Goal: Task Accomplishment & Management: Use online tool/utility

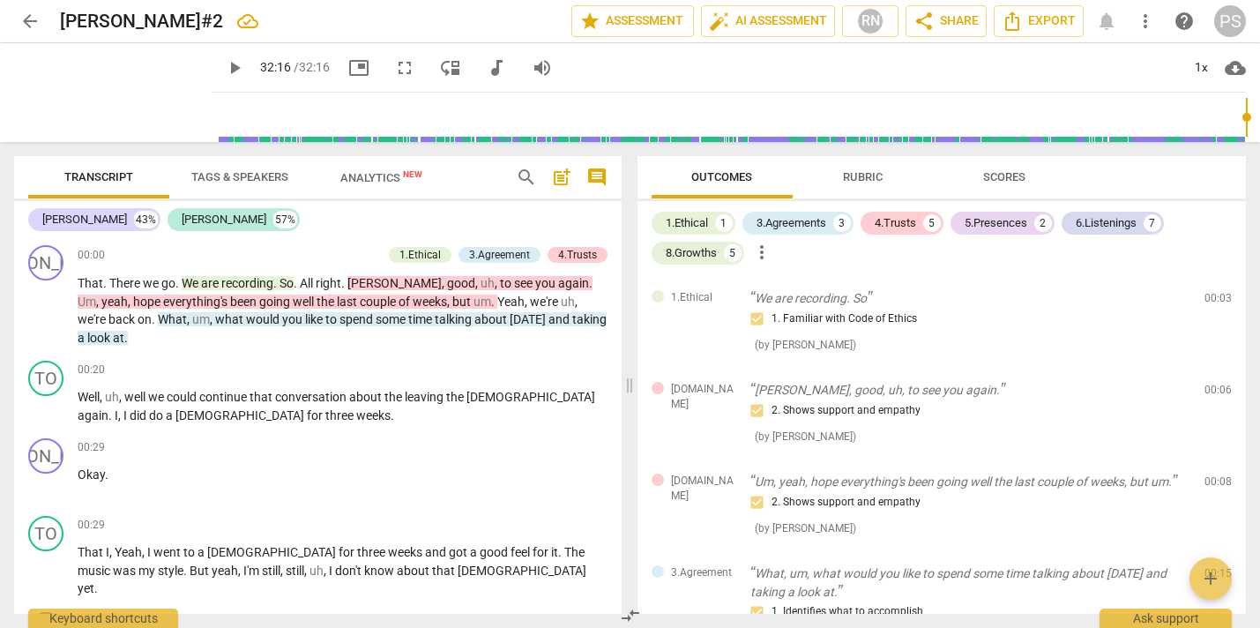
scroll to position [1262, 0]
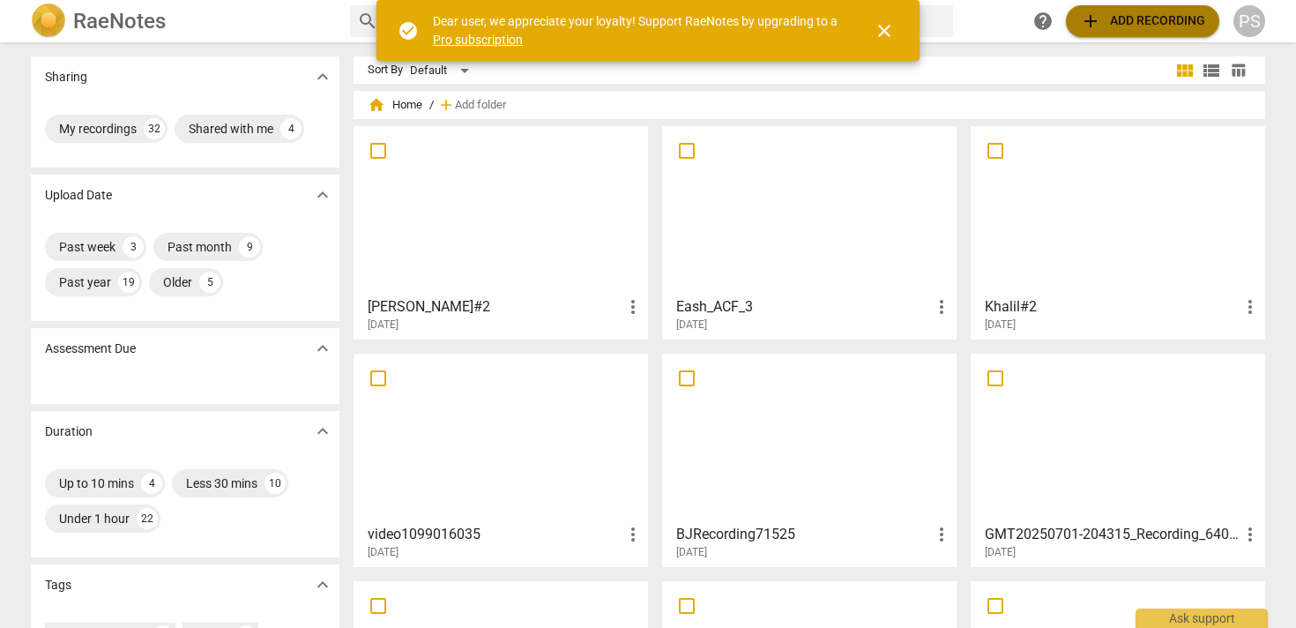
click at [1167, 19] on span "add Add recording" at bounding box center [1142, 21] width 125 height 21
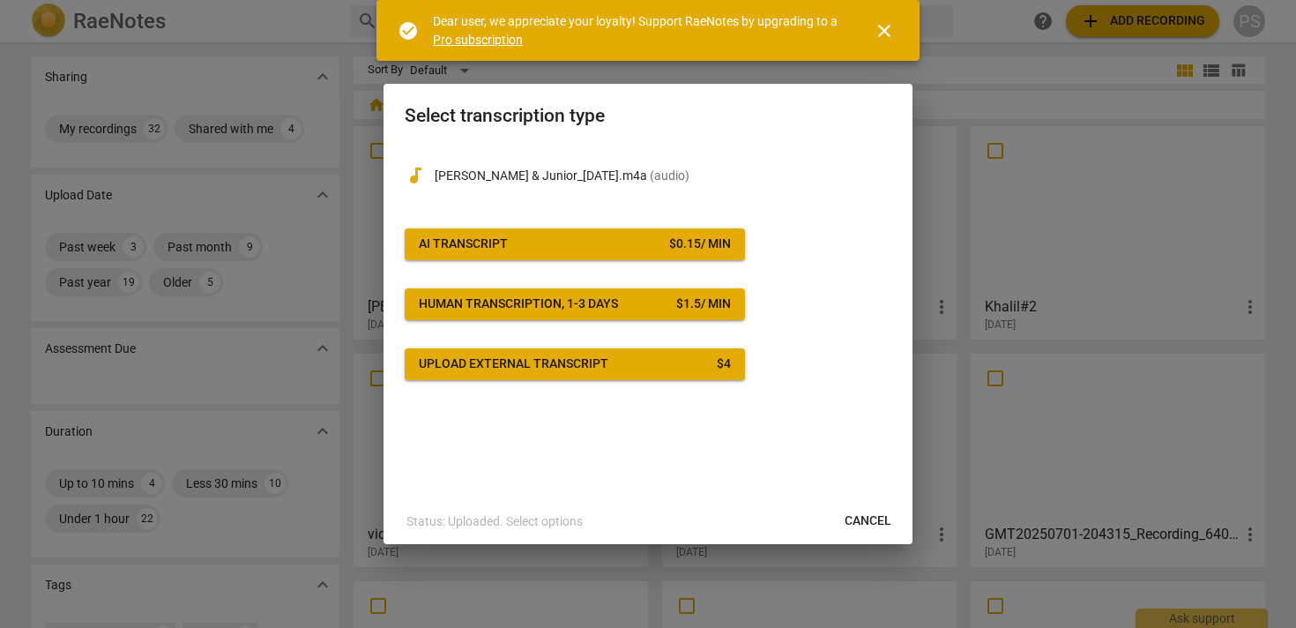
click at [704, 244] on div "$ 0.15 / min" at bounding box center [700, 244] width 62 height 18
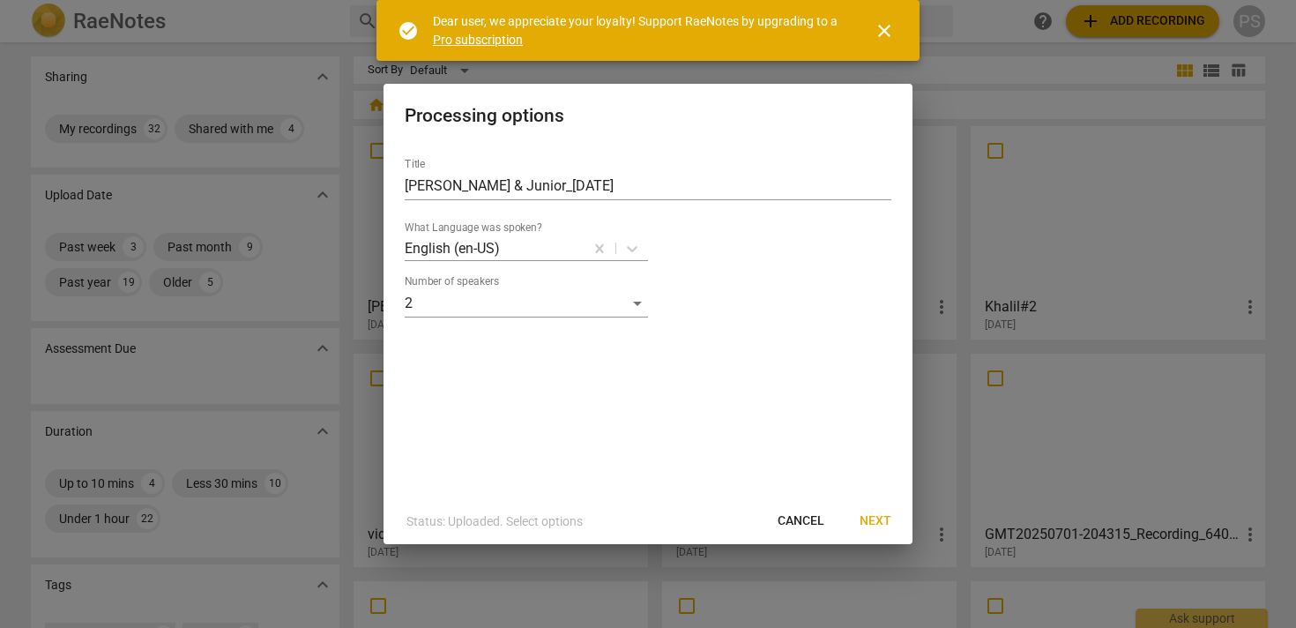
click at [878, 515] on span "Next" at bounding box center [876, 521] width 32 height 18
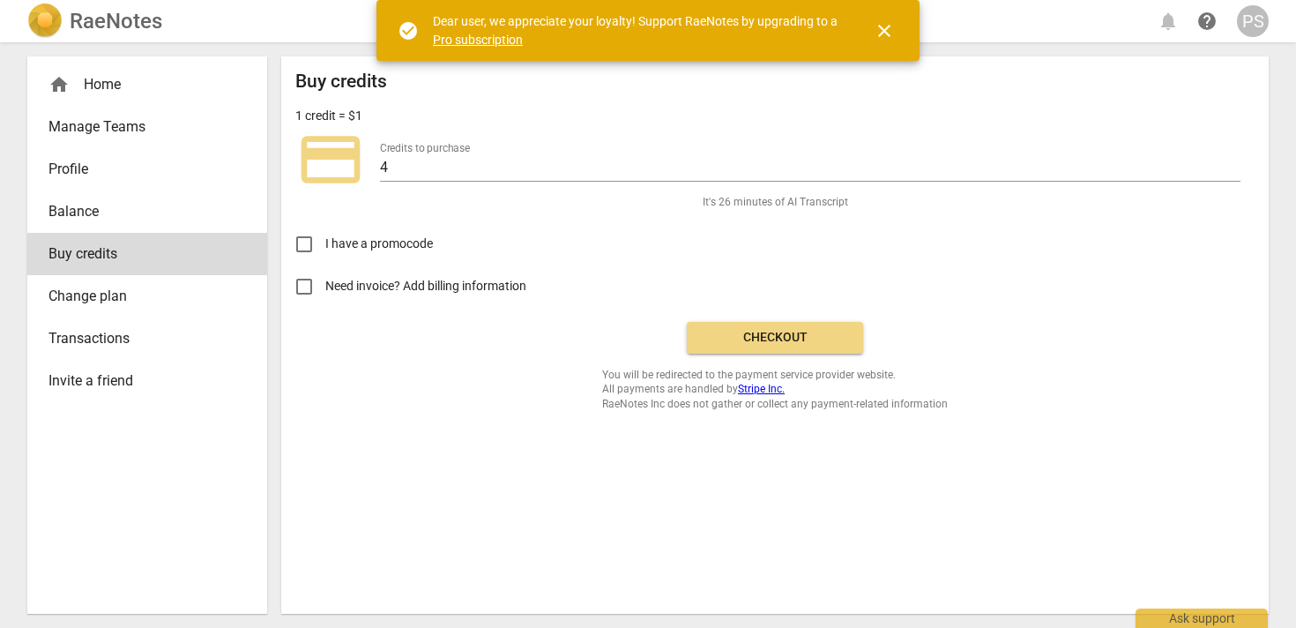
click at [797, 337] on span "Checkout" at bounding box center [775, 338] width 148 height 18
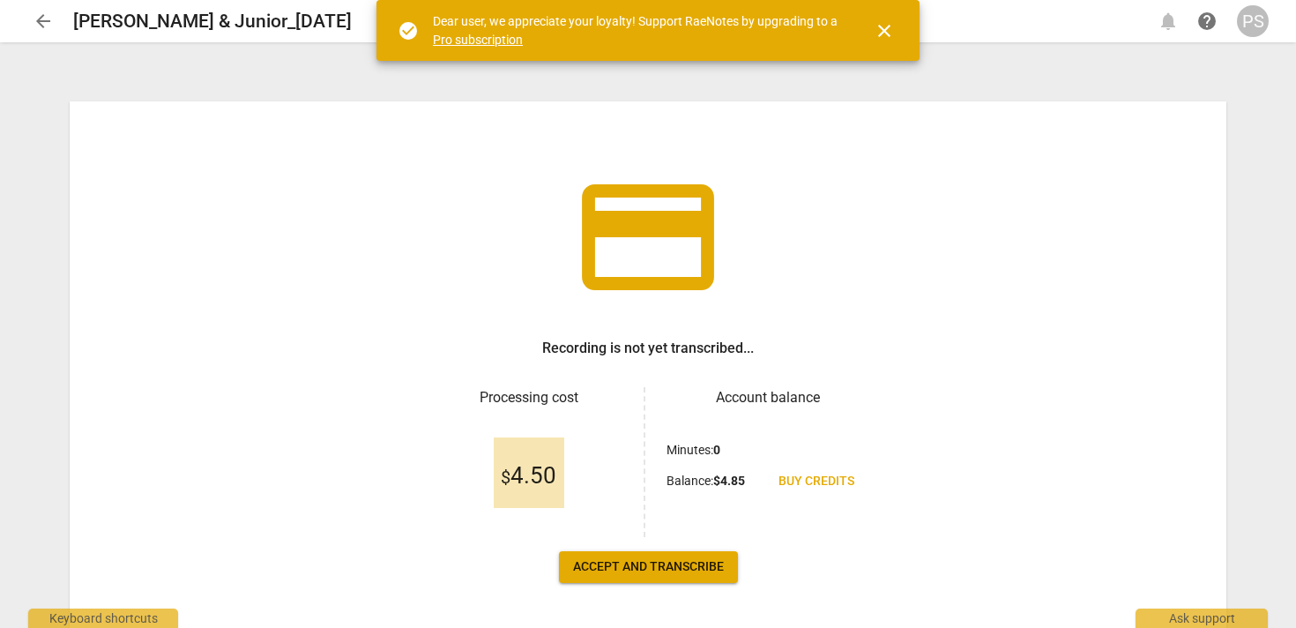
click at [681, 571] on span "Accept and transcribe" at bounding box center [648, 567] width 151 height 18
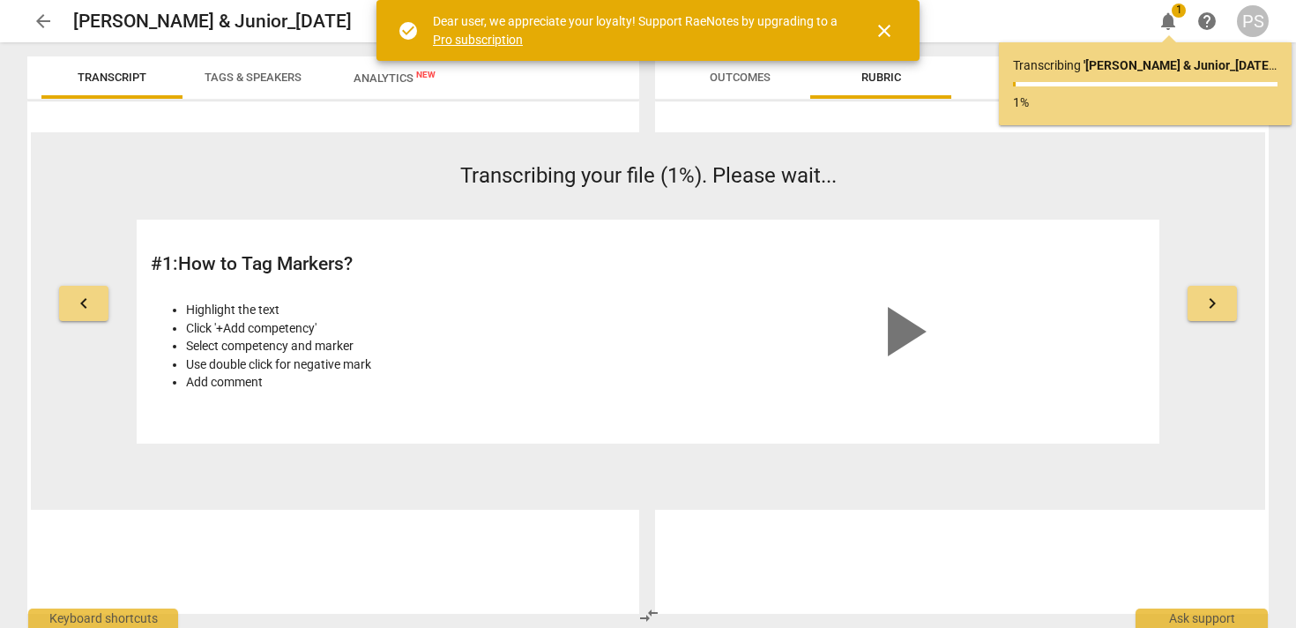
click at [882, 31] on span "close" at bounding box center [884, 30] width 21 height 21
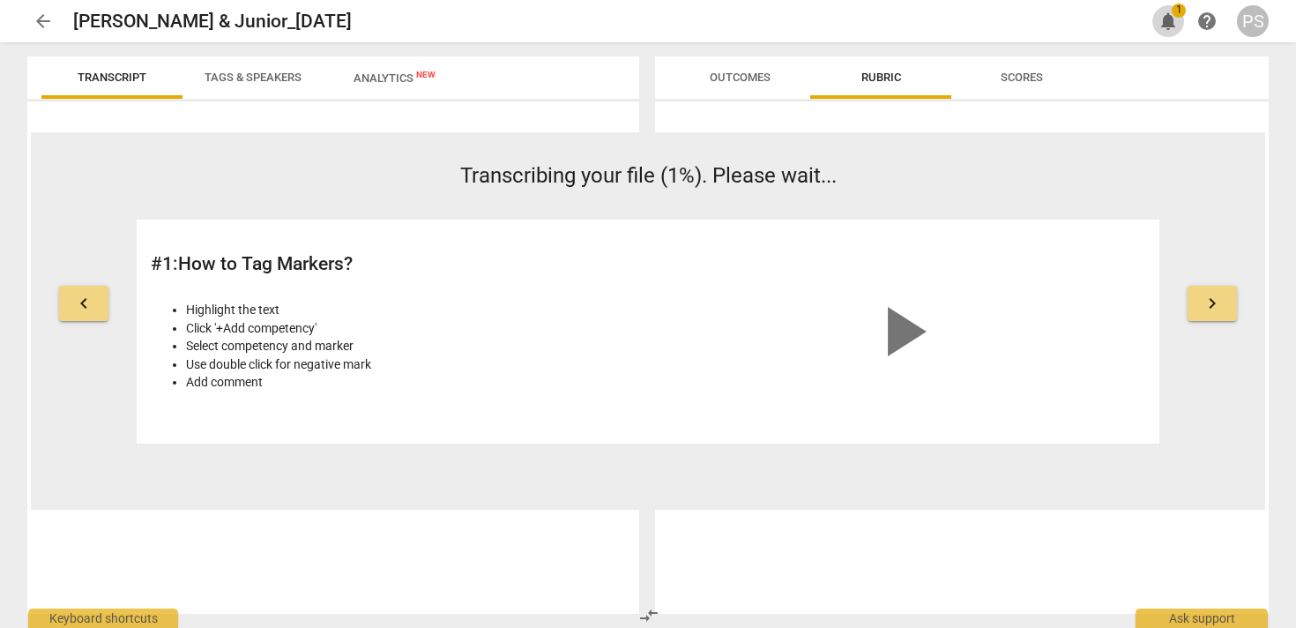
click at [1171, 14] on span "notifications" at bounding box center [1168, 21] width 21 height 21
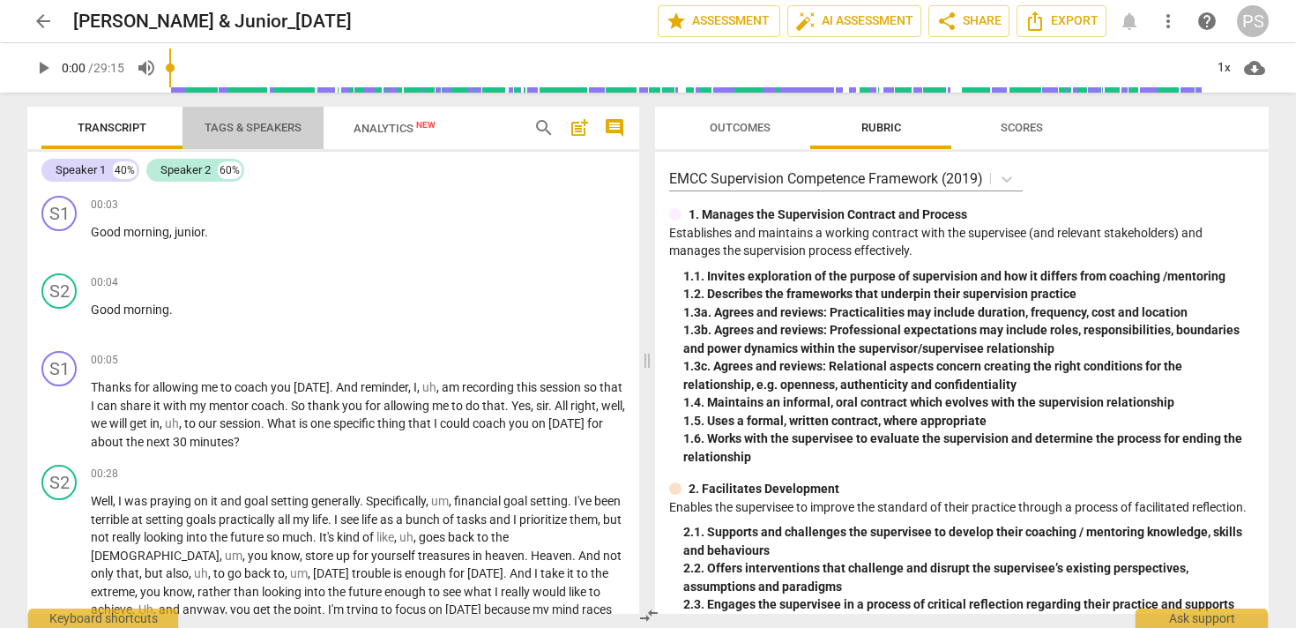
click at [254, 131] on span "Tags & Speakers" at bounding box center [253, 127] width 97 height 13
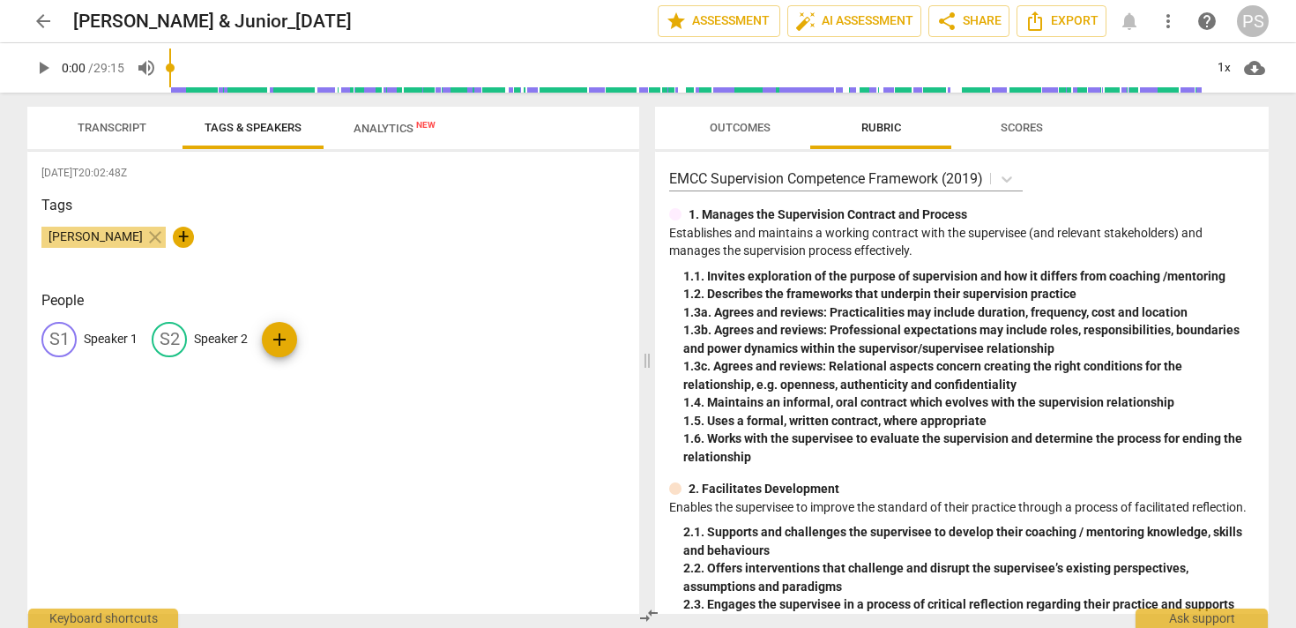
click at [126, 338] on p "Speaker 1" at bounding box center [111, 339] width 54 height 19
type input "Jeremy"
click at [324, 334] on p "Speaker 2" at bounding box center [336, 339] width 54 height 19
type input "Junior"
click at [299, 430] on div "2025-08-12T20:02:48Z Tags Paula Sutherland close + People JE Jeremy edit Junior…" at bounding box center [333, 383] width 612 height 462
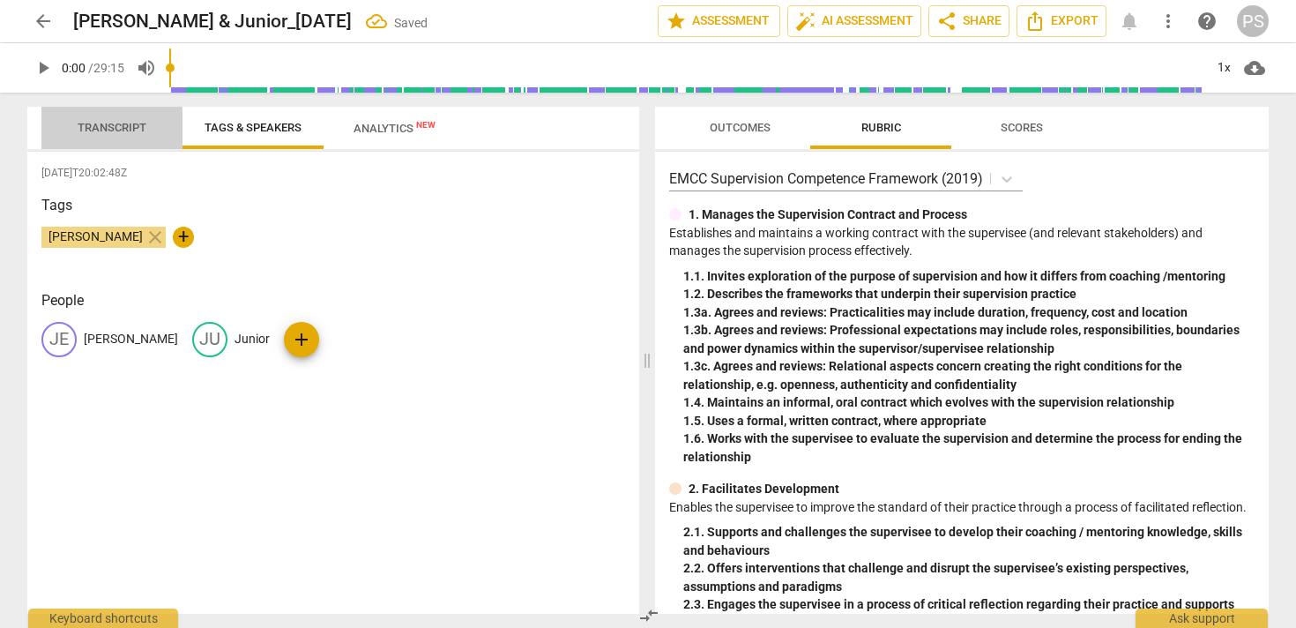
click at [125, 131] on span "Transcript" at bounding box center [112, 127] width 69 height 13
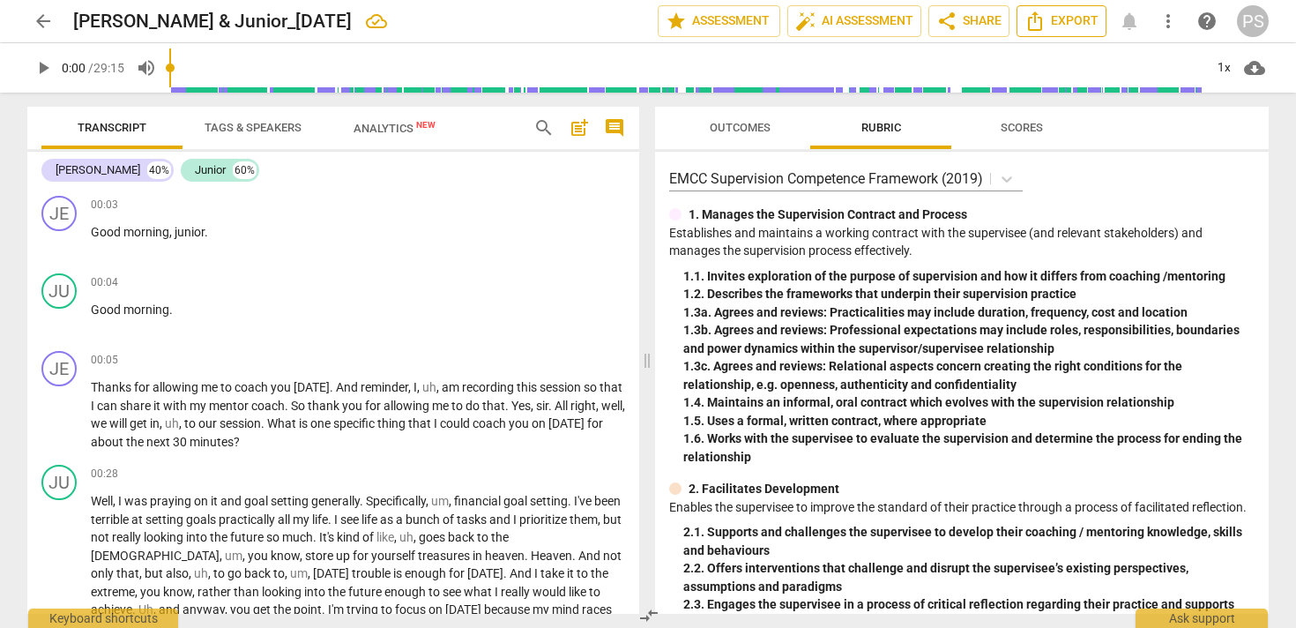
click at [1064, 25] on span "Export" at bounding box center [1062, 21] width 74 height 21
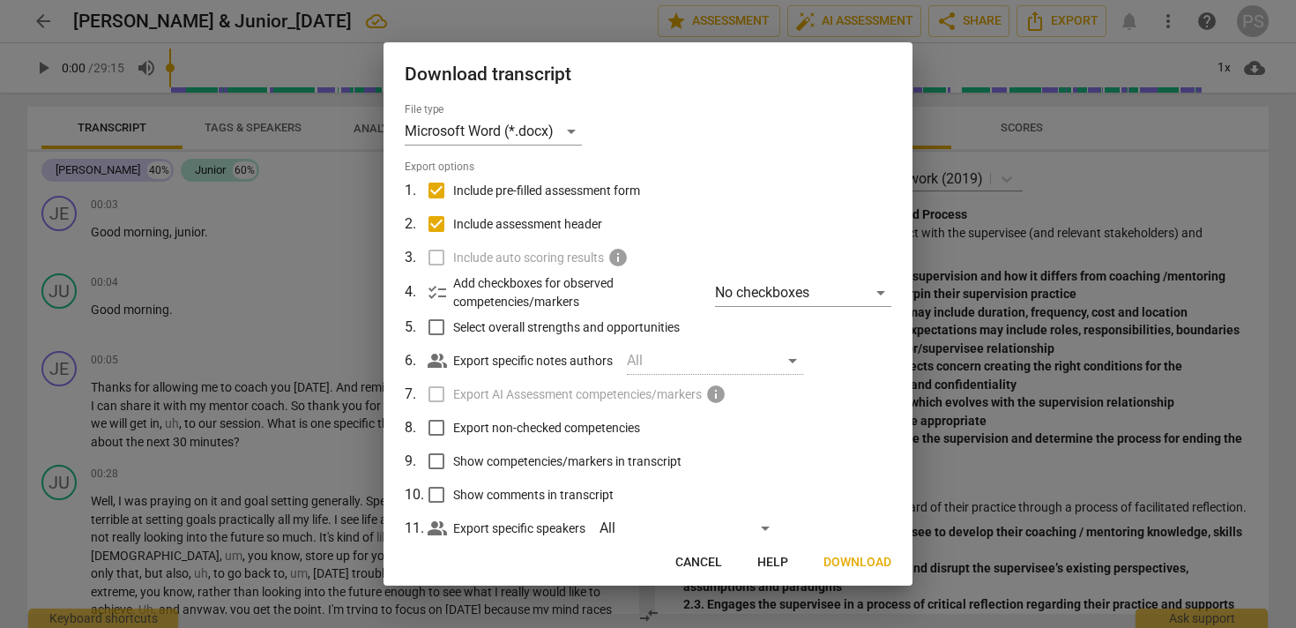
click at [851, 558] on span "Download" at bounding box center [858, 563] width 68 height 18
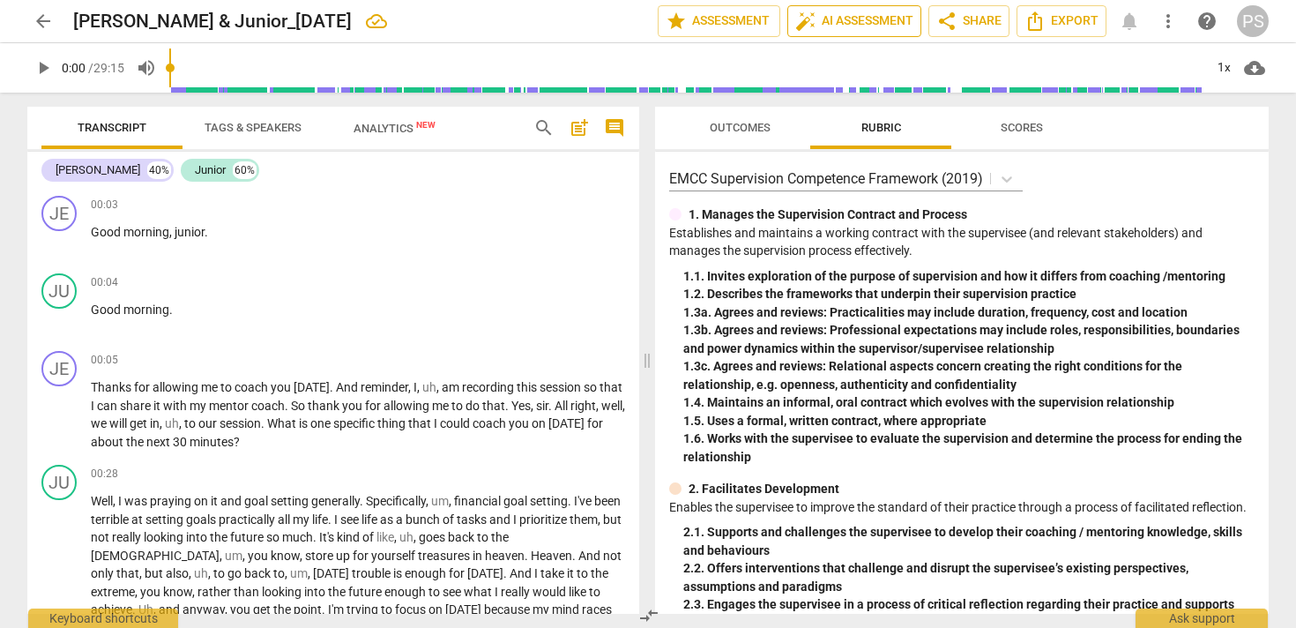
click at [853, 21] on span "auto_fix_high AI Assessment" at bounding box center [854, 21] width 118 height 21
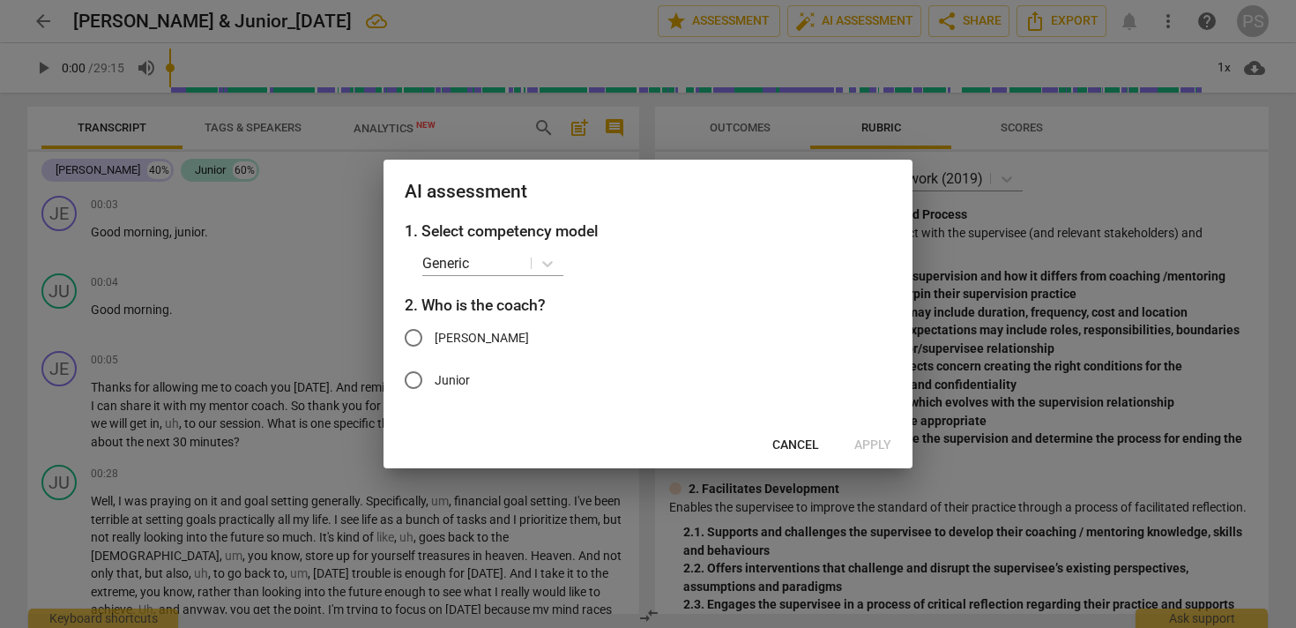
click at [414, 337] on input "Jeremy" at bounding box center [413, 338] width 42 height 42
radio input "true"
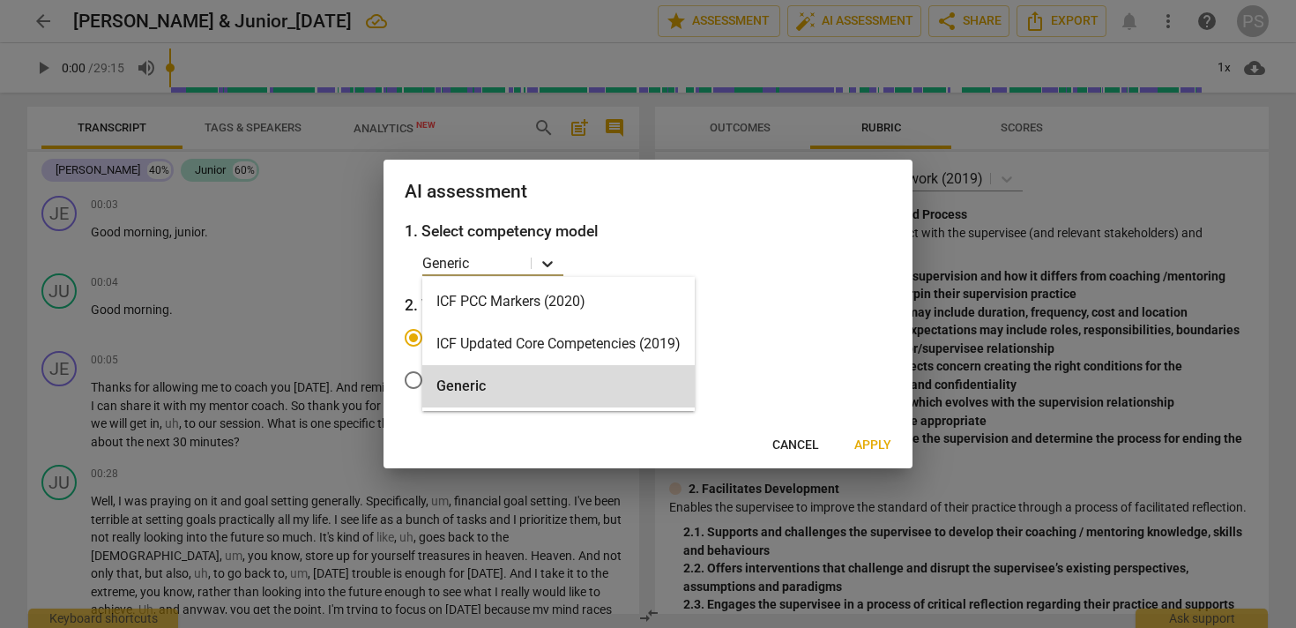
click at [549, 257] on icon at bounding box center [548, 264] width 18 height 18
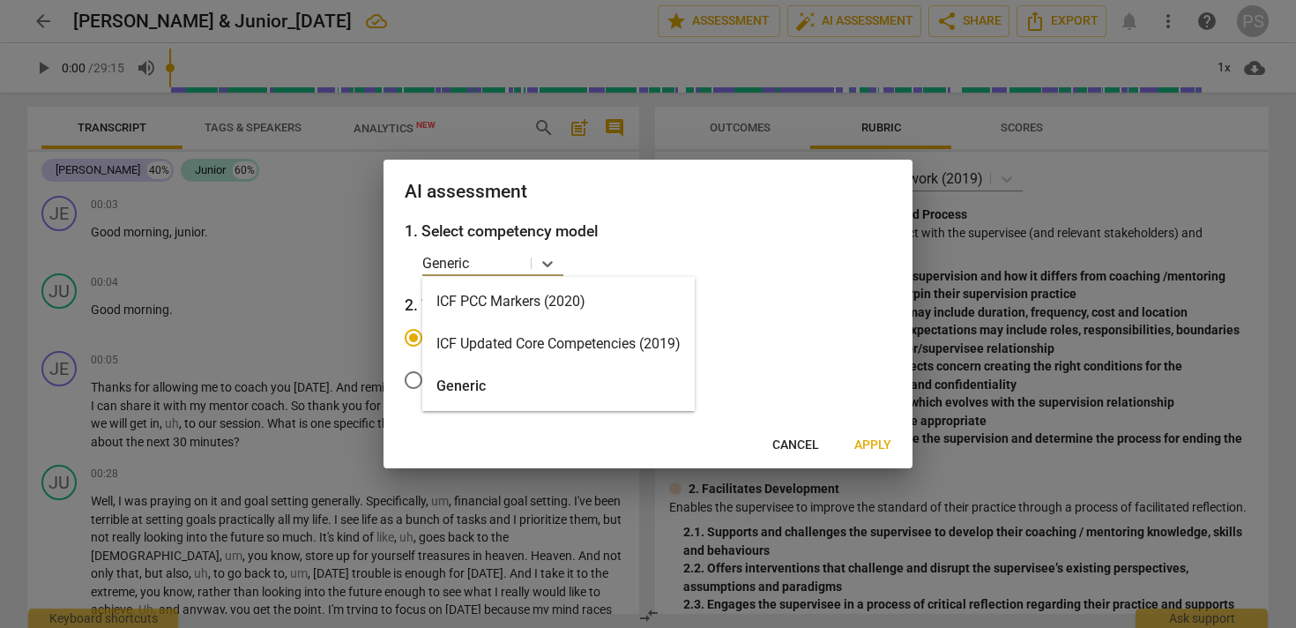
click at [540, 302] on div "ICF PCC Markers (2020)" at bounding box center [558, 301] width 273 height 42
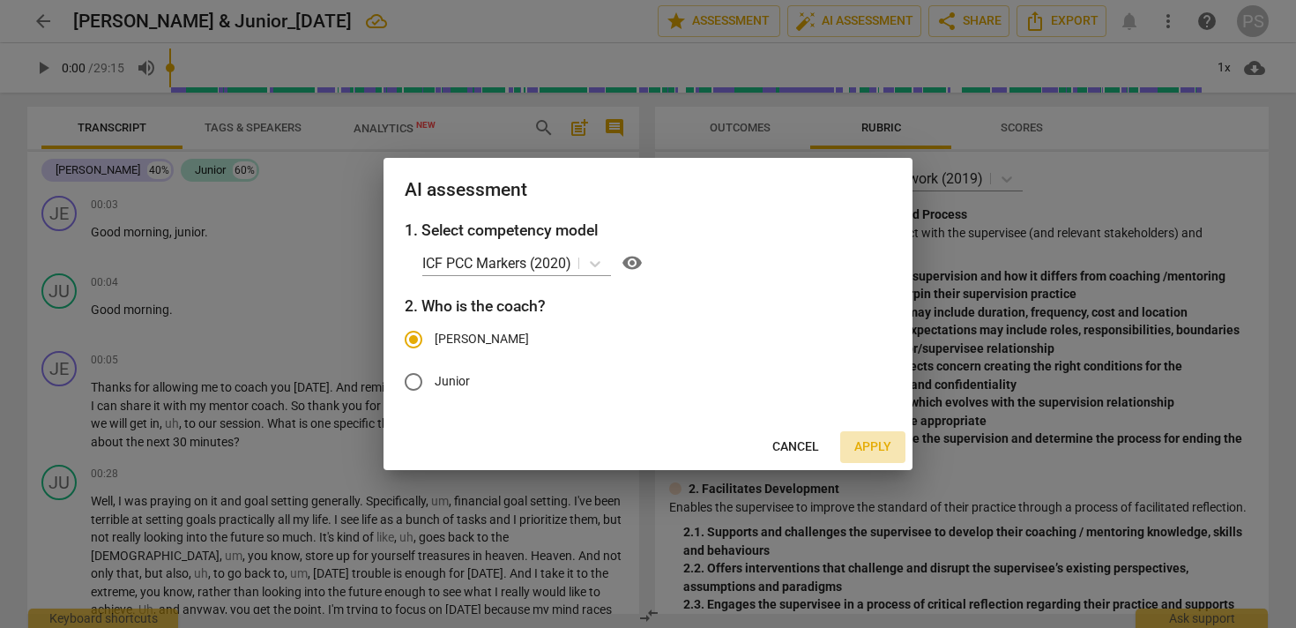
click at [862, 445] on span "Apply" at bounding box center [873, 447] width 37 height 18
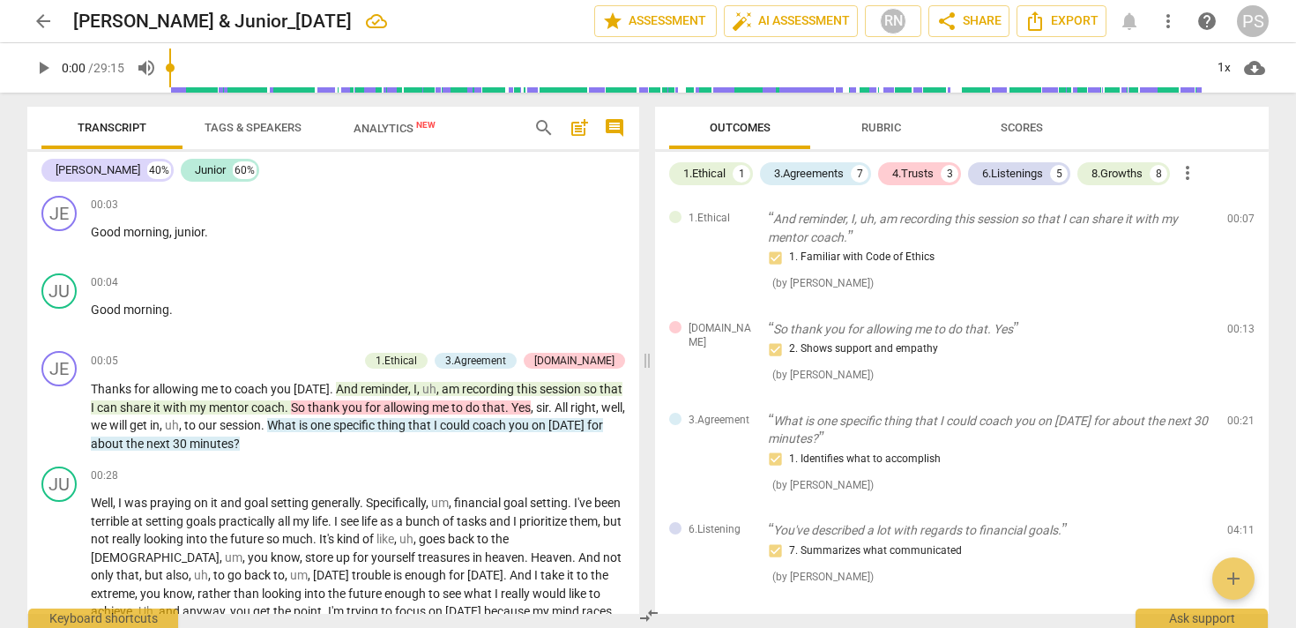
click at [44, 66] on span "play_arrow" at bounding box center [43, 67] width 21 height 21
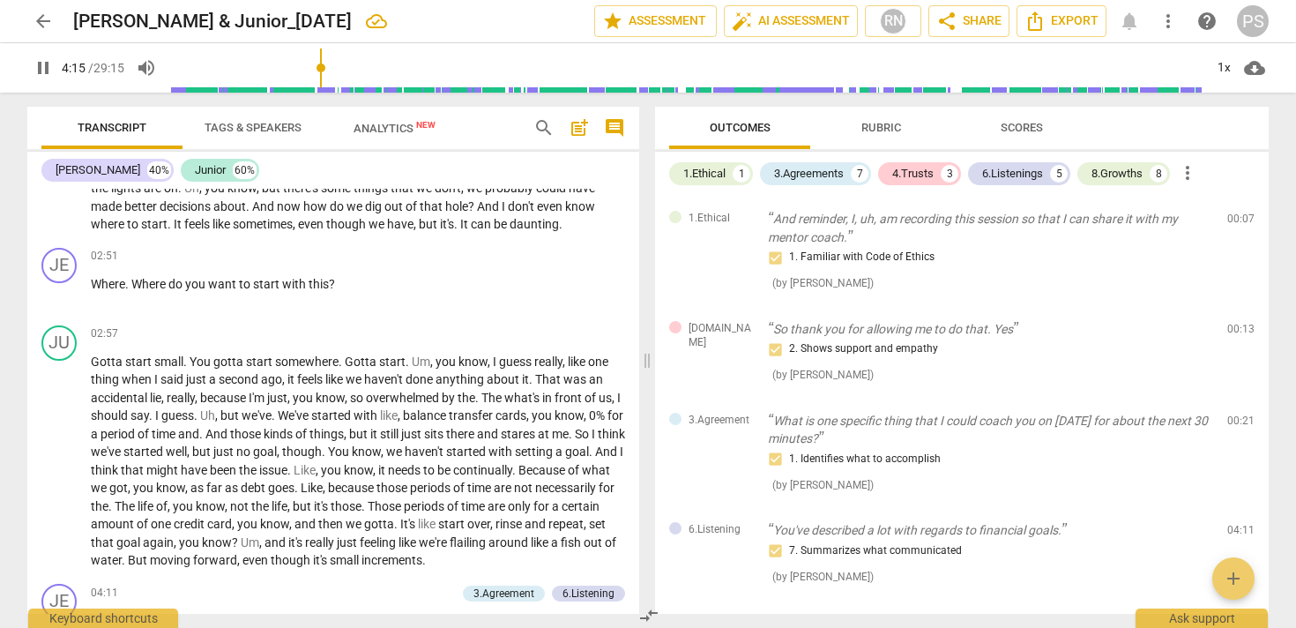
scroll to position [1341, 0]
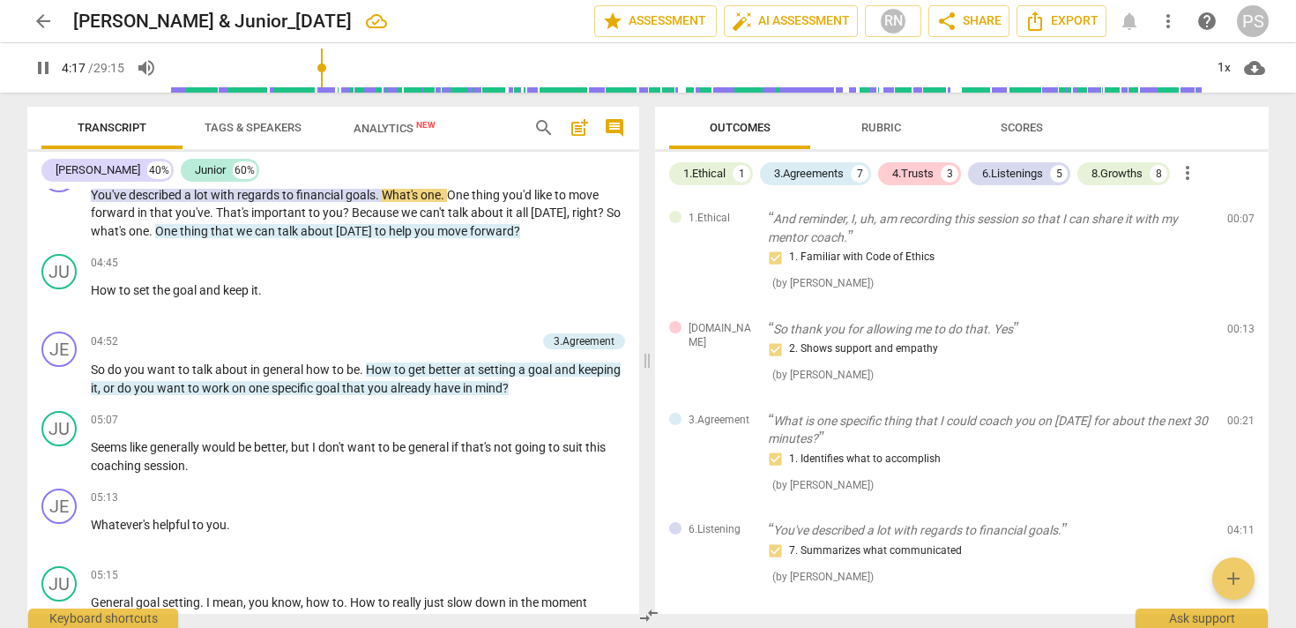
click at [44, 71] on span "pause" at bounding box center [43, 67] width 21 height 21
click at [45, 67] on span "play_arrow" at bounding box center [43, 67] width 21 height 21
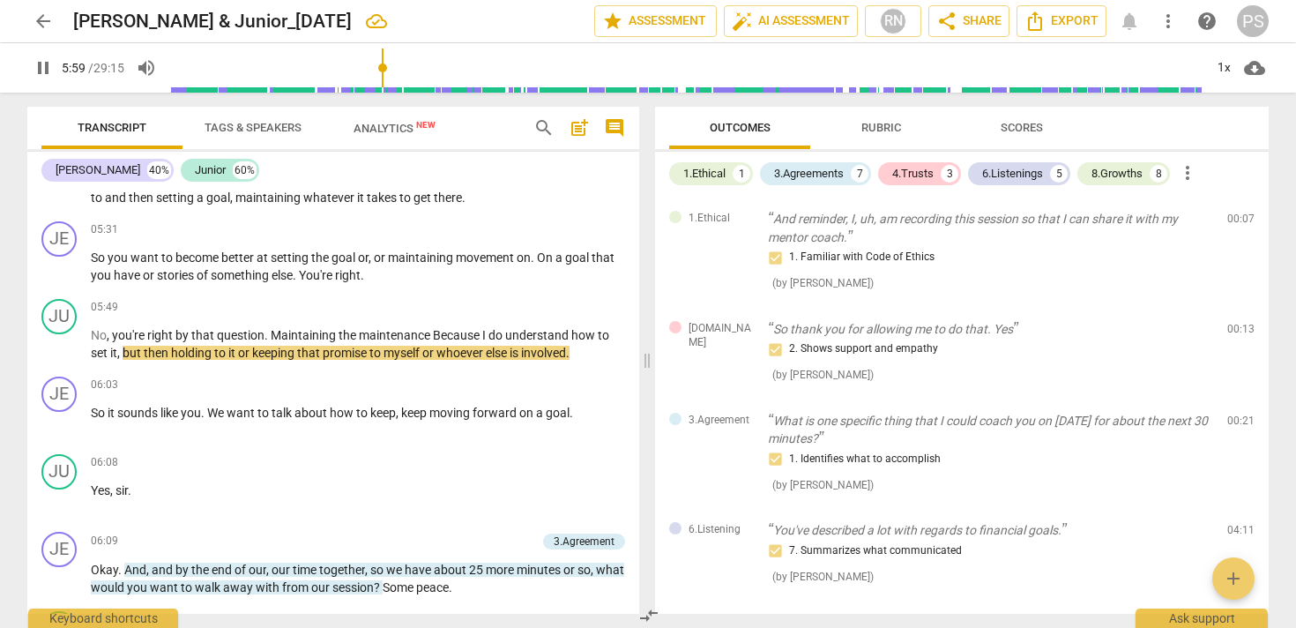
click at [42, 68] on span "pause" at bounding box center [43, 67] width 21 height 21
click at [48, 71] on span "play_arrow" at bounding box center [43, 67] width 21 height 21
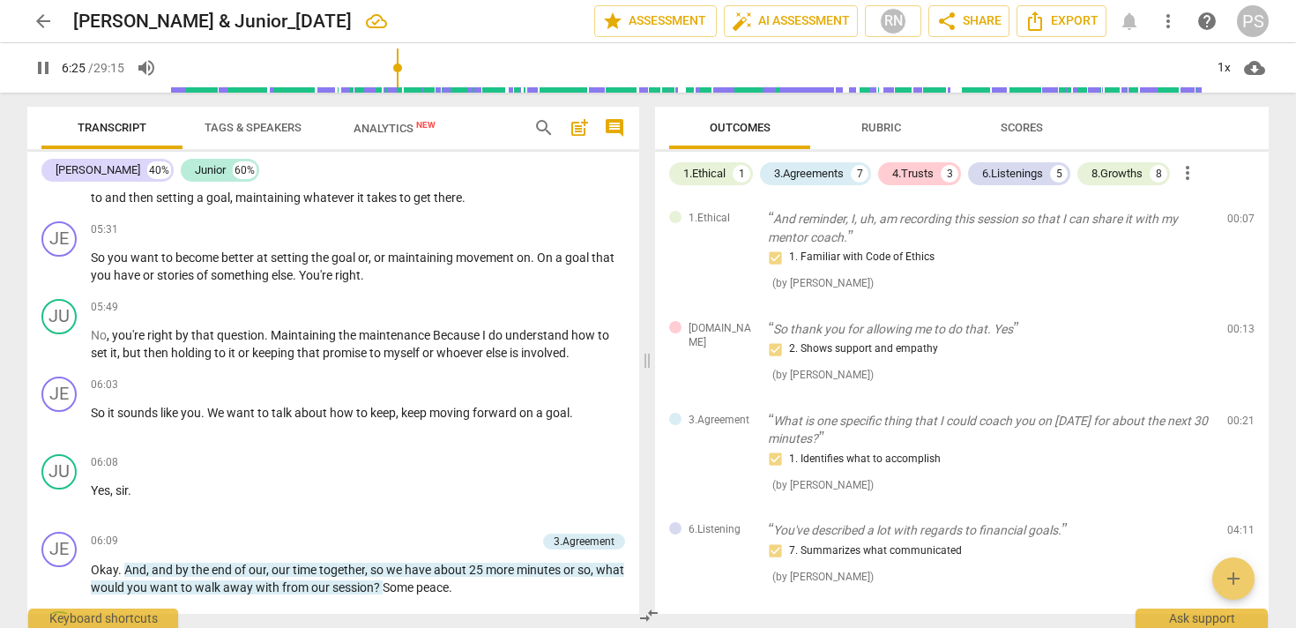
scroll to position [2230, 0]
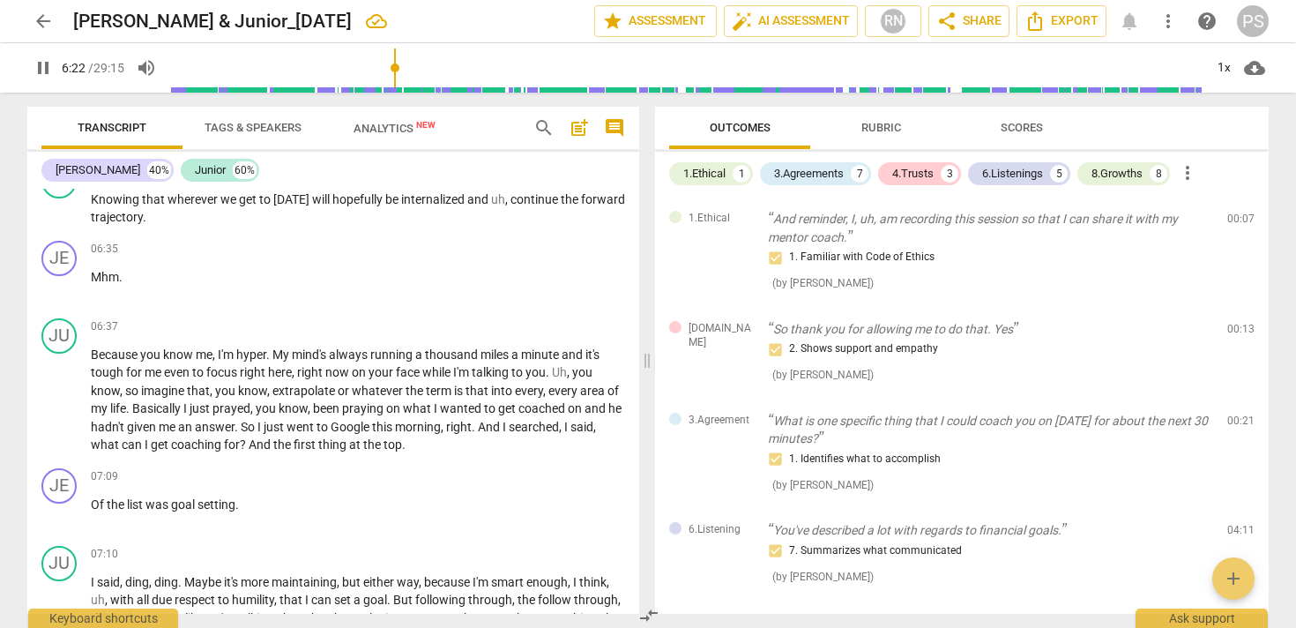
click at [398, 73] on input "range" at bounding box center [686, 68] width 1034 height 56
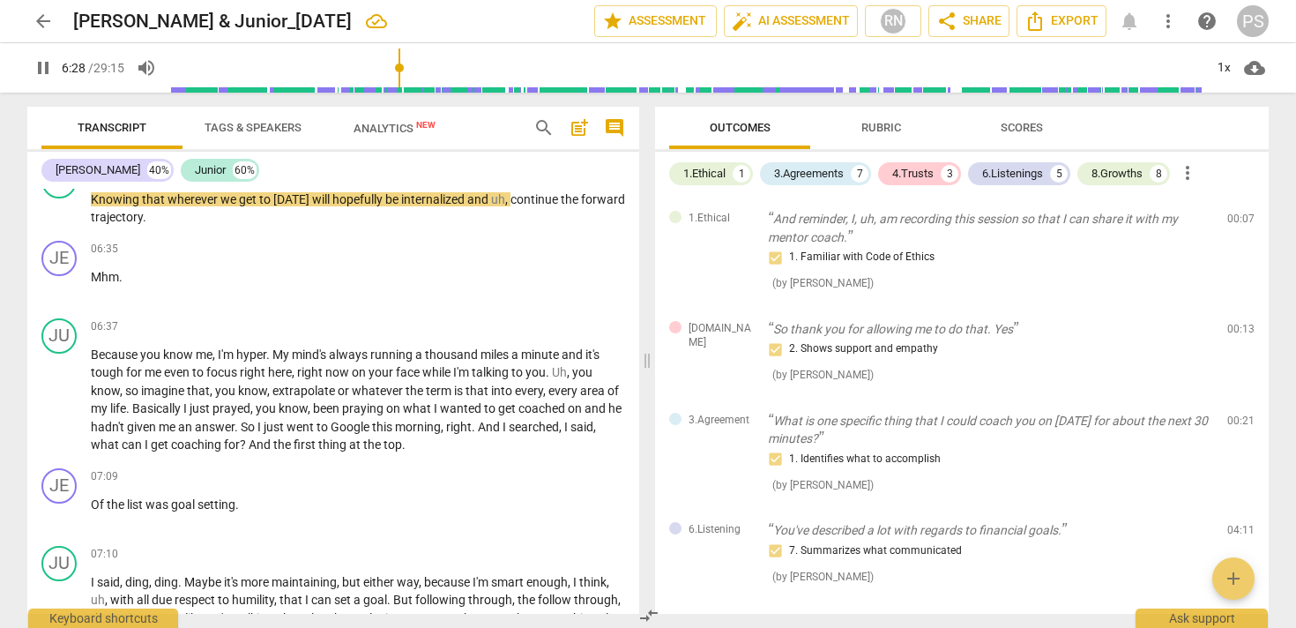
click at [384, 68] on input "range" at bounding box center [686, 68] width 1034 height 56
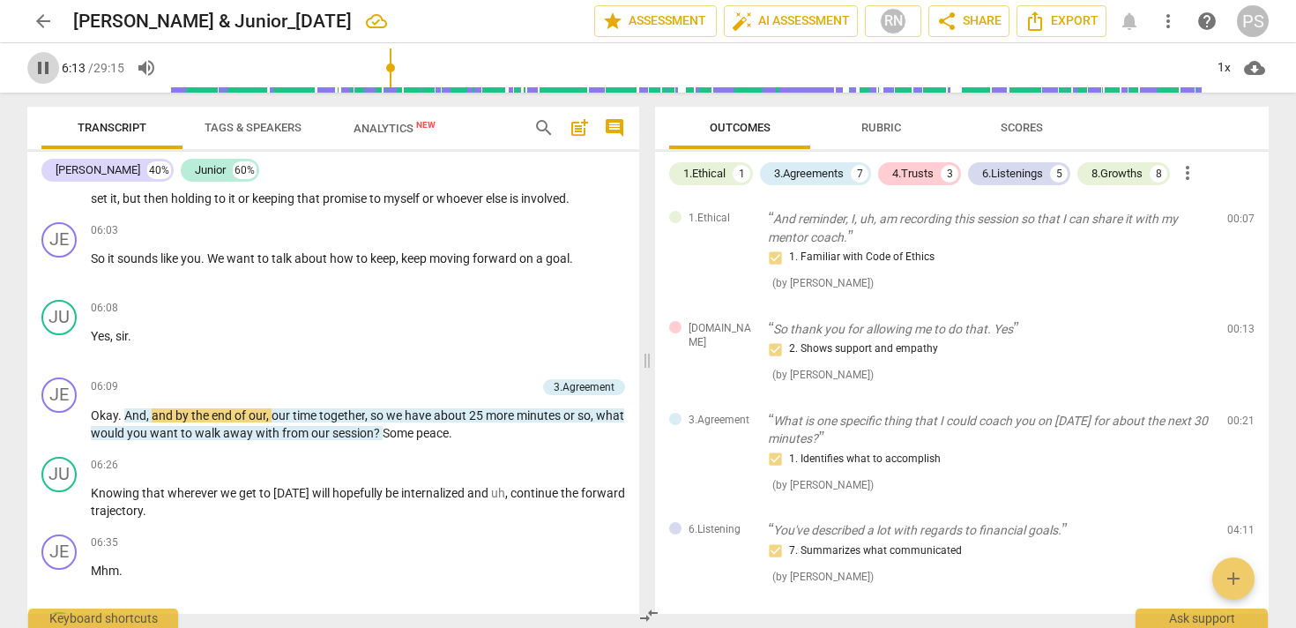
click at [34, 72] on span "pause" at bounding box center [43, 67] width 21 height 21
click at [45, 68] on span "play_arrow" at bounding box center [43, 67] width 21 height 21
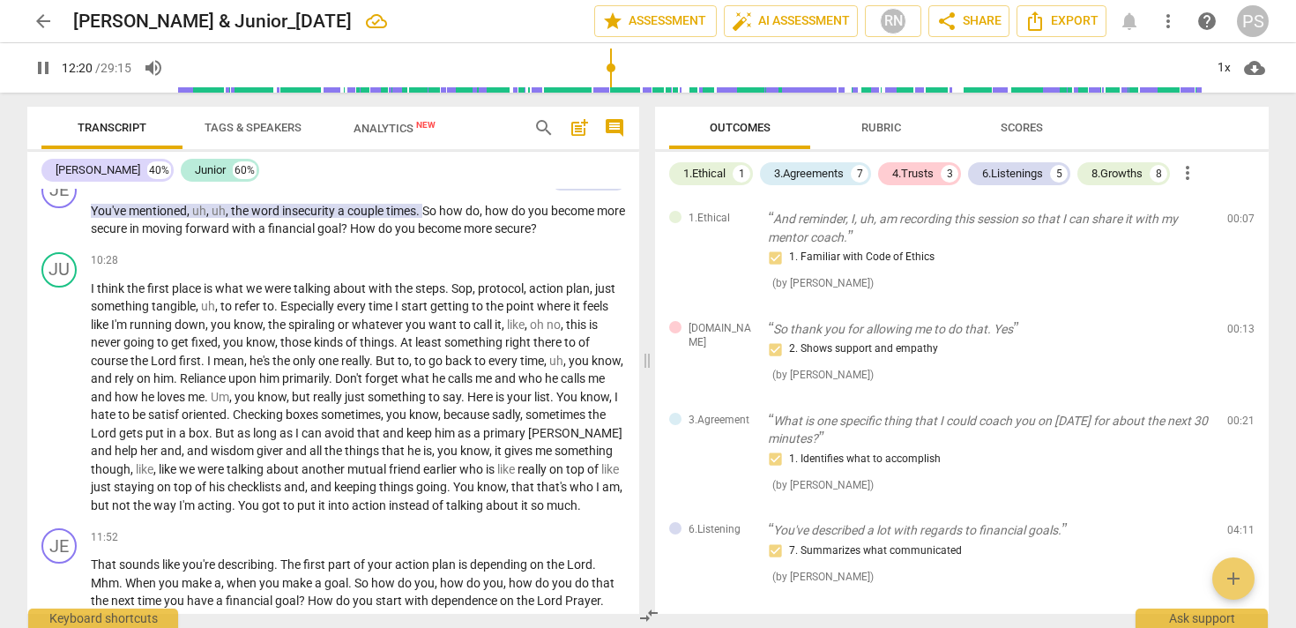
scroll to position [4222, 0]
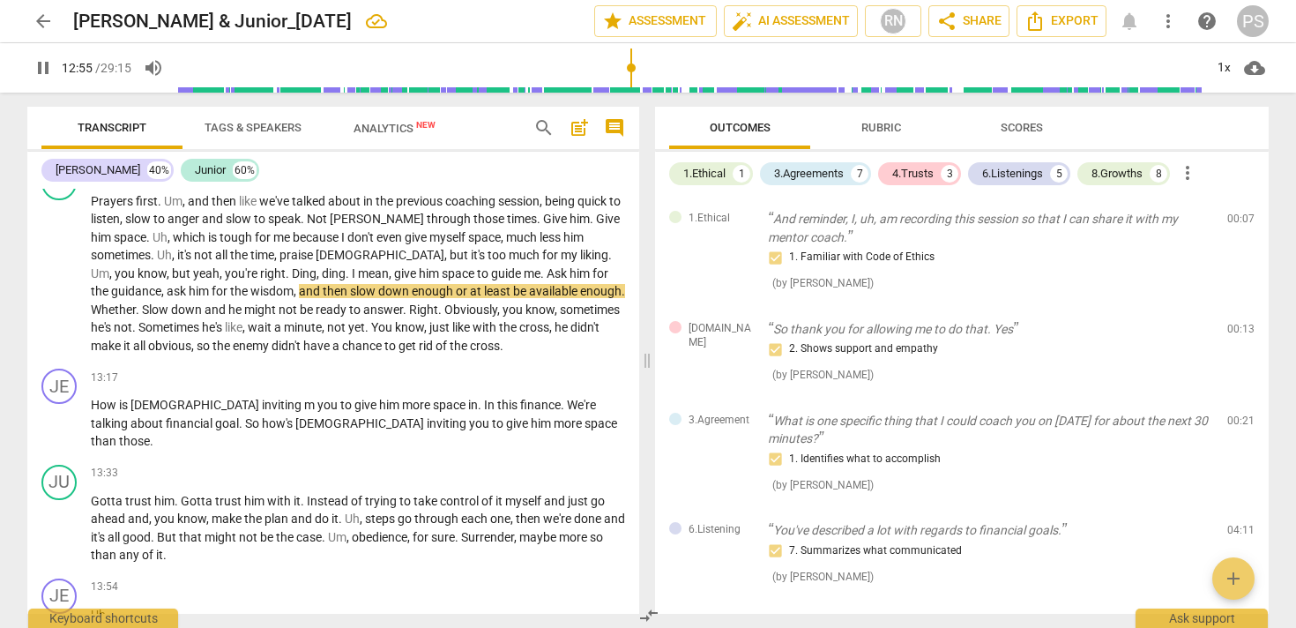
click at [43, 67] on span "pause" at bounding box center [43, 67] width 21 height 21
click at [46, 70] on span "play_arrow" at bounding box center [43, 67] width 21 height 21
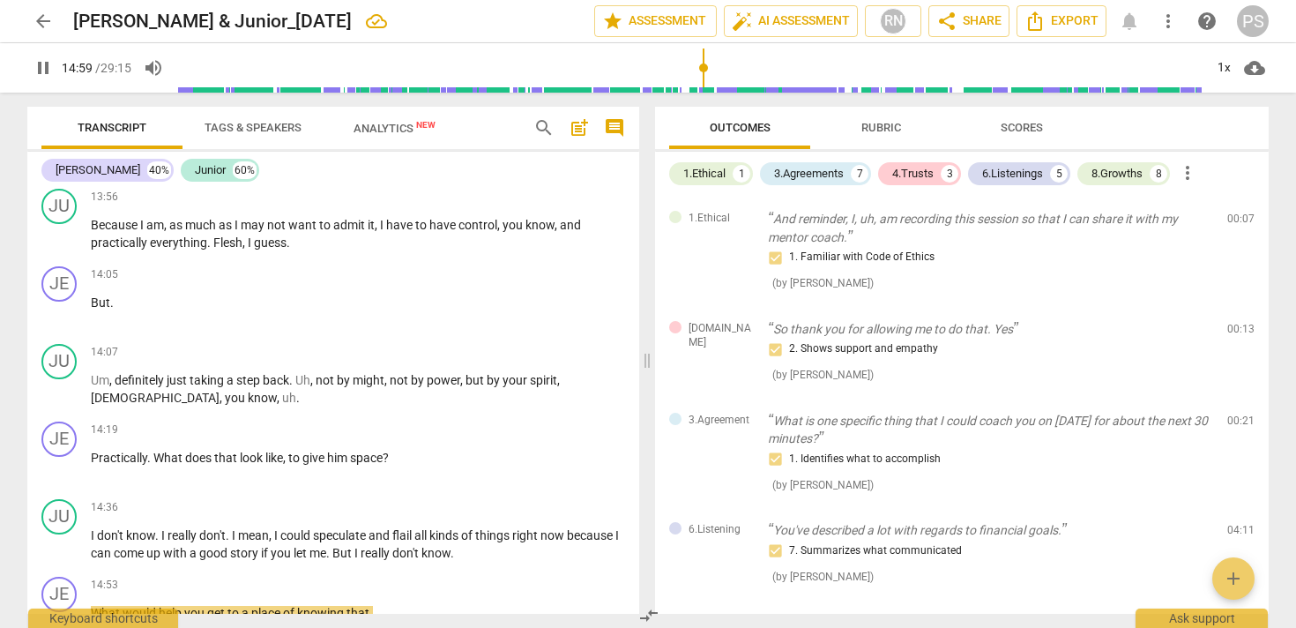
scroll to position [5155, 0]
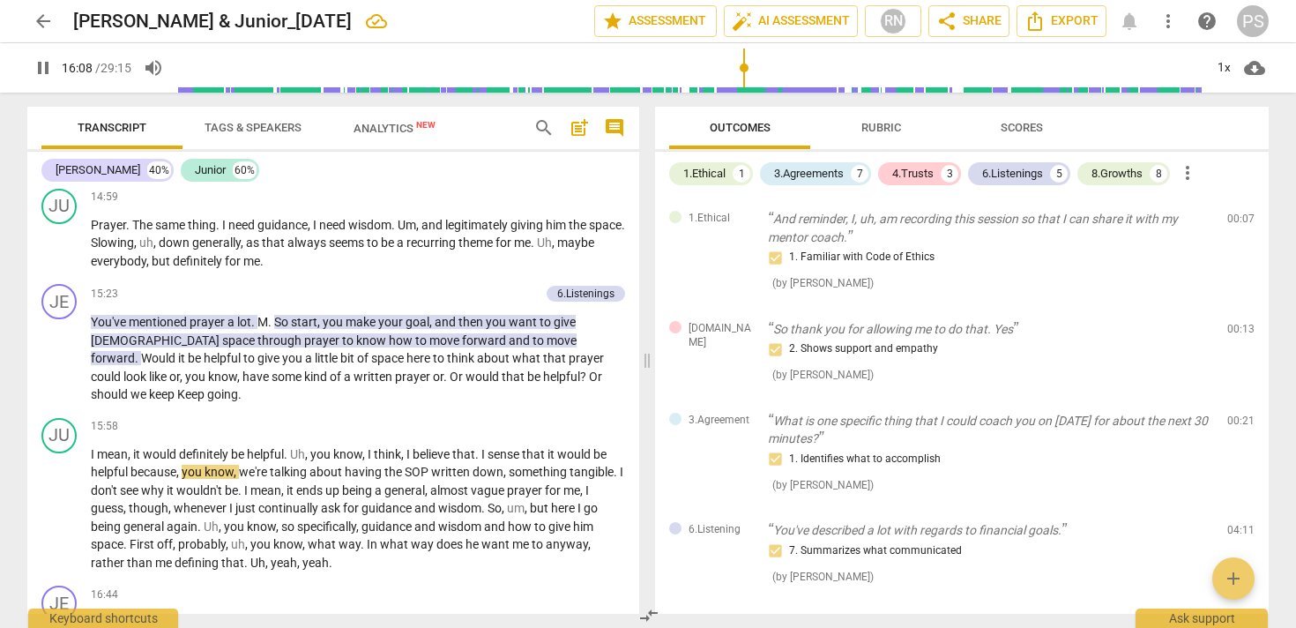
click at [49, 72] on span "pause" at bounding box center [43, 67] width 21 height 21
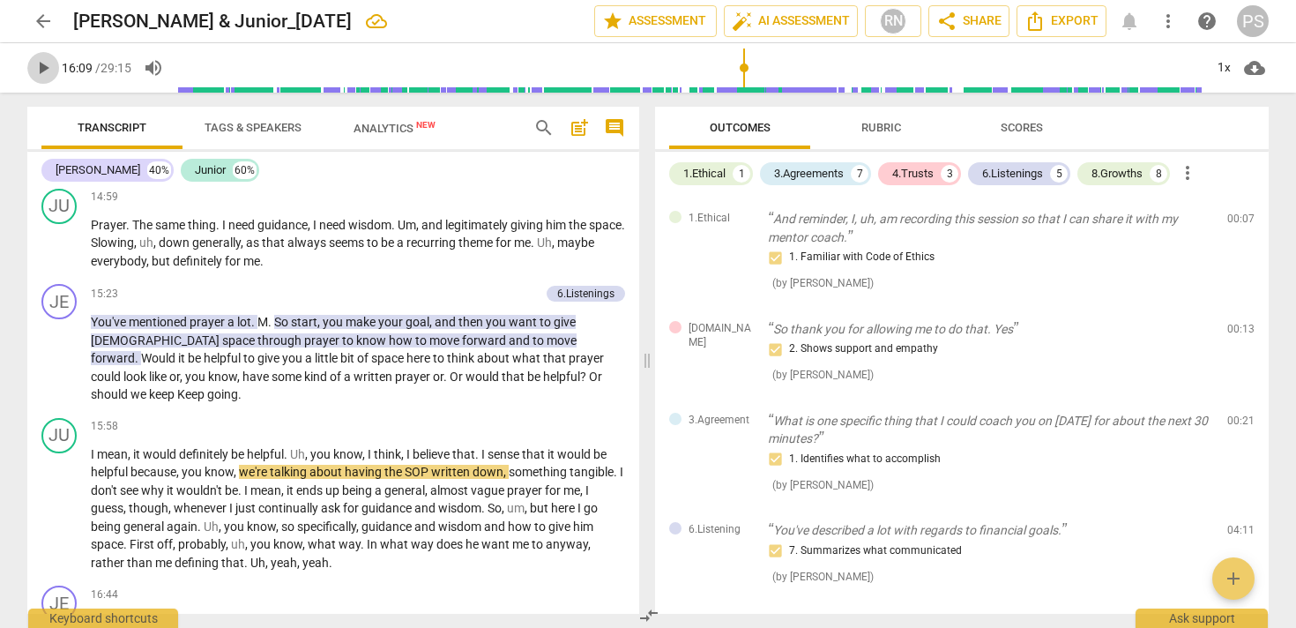
click at [49, 70] on span "play_arrow" at bounding box center [43, 67] width 21 height 21
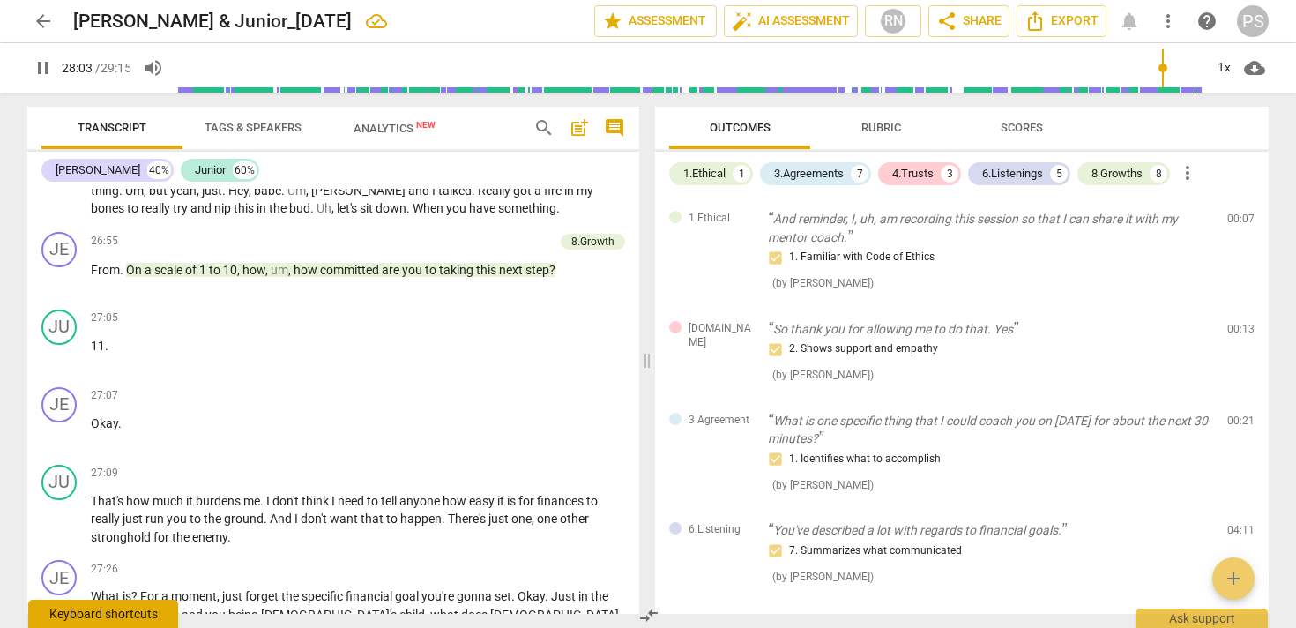
scroll to position [9199, 0]
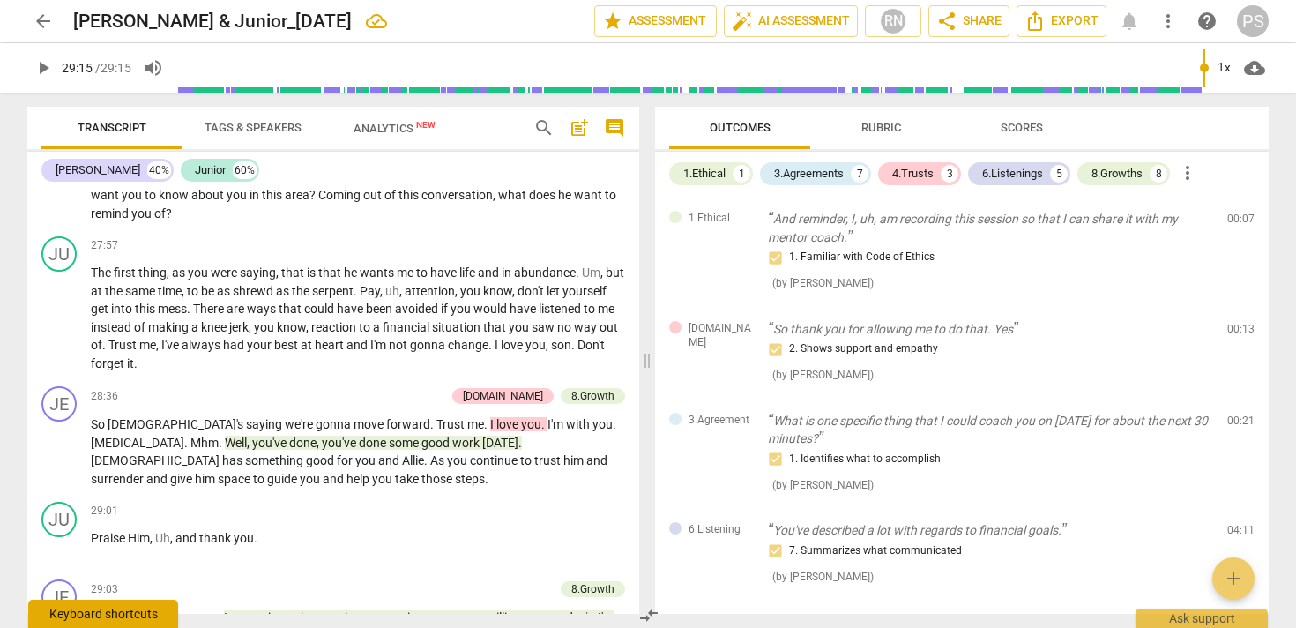
type input "1755"
